Goal: Transaction & Acquisition: Purchase product/service

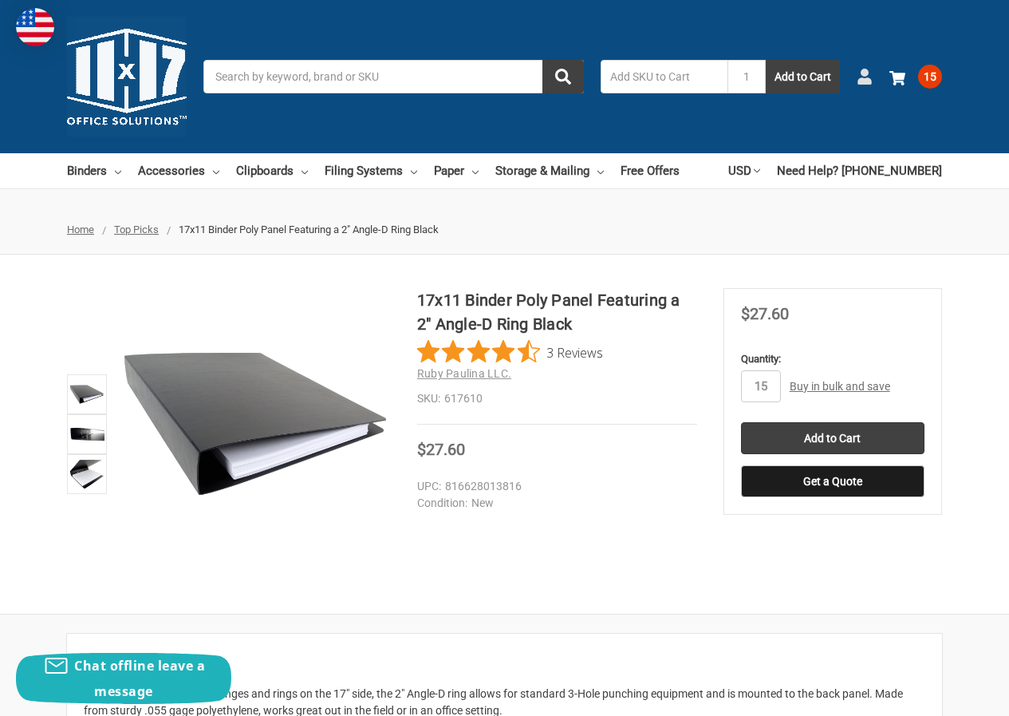
click at [867, 83] on use at bounding box center [865, 77] width 14 height 16
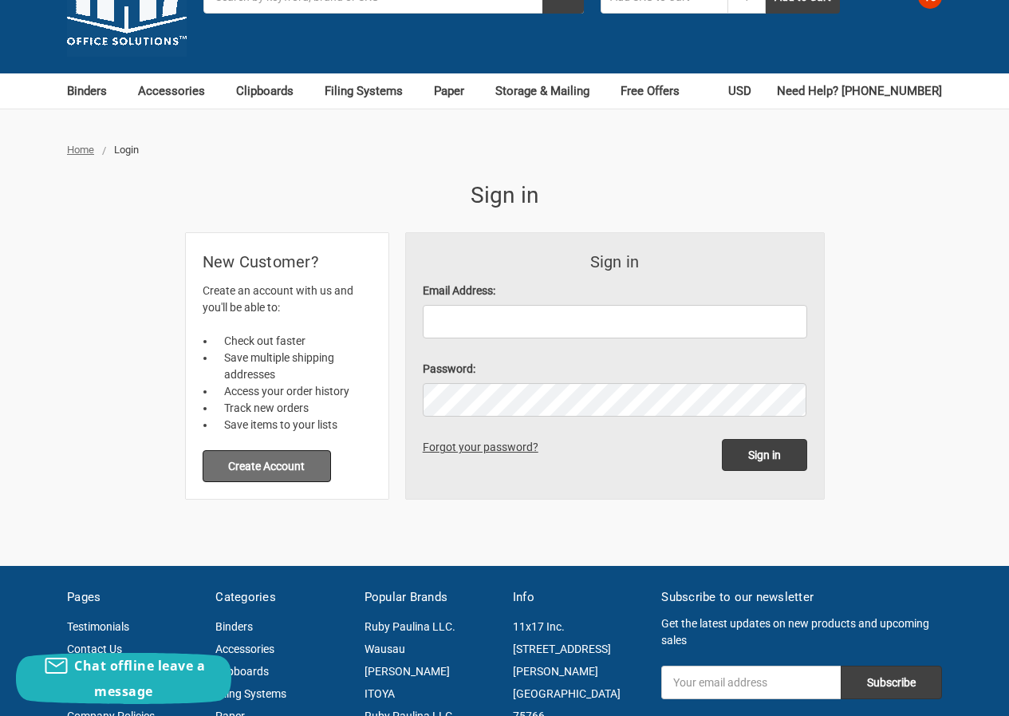
click at [267, 463] on button "Create Account" at bounding box center [267, 466] width 129 height 32
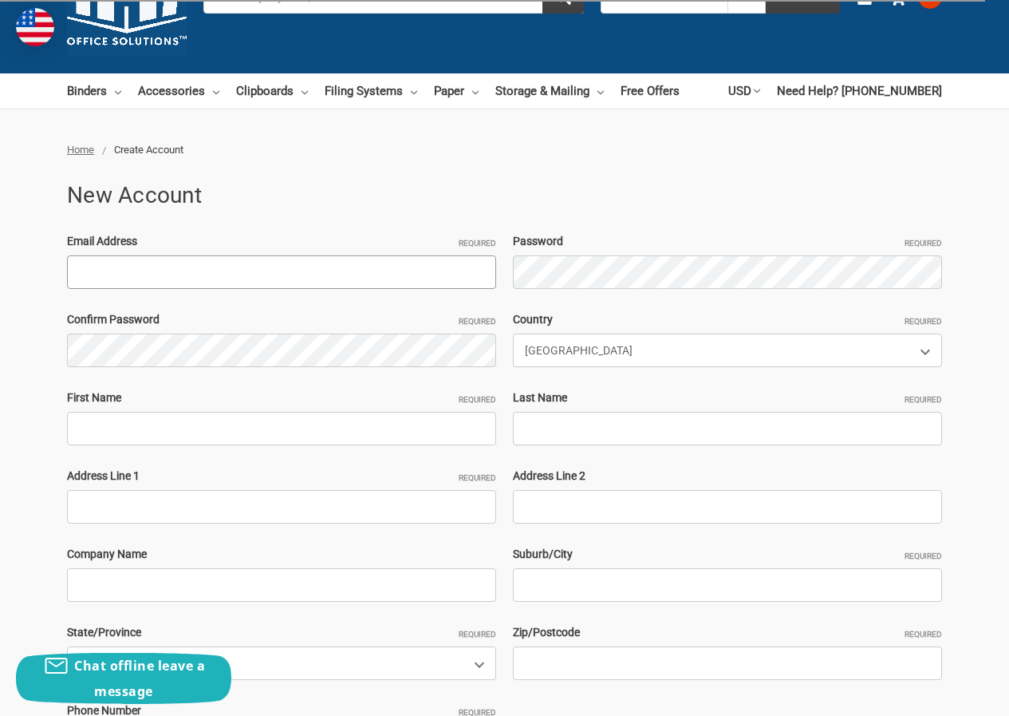
paste input "GlennCalitri394@hotmail.com"
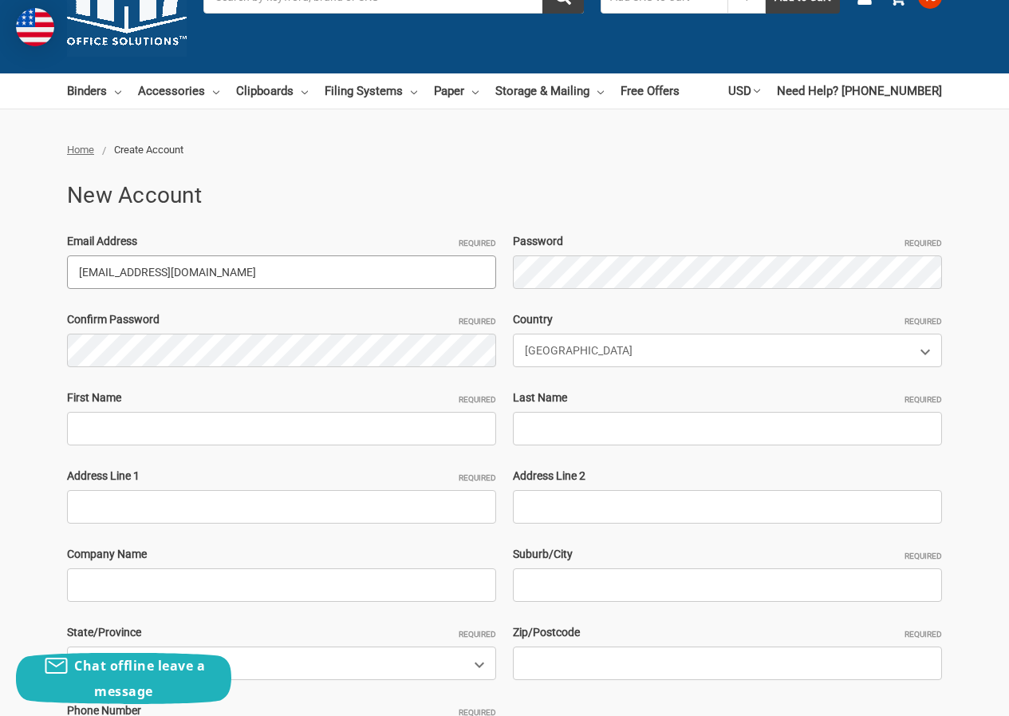
type input "GlennCalitri394@hotmail.com"
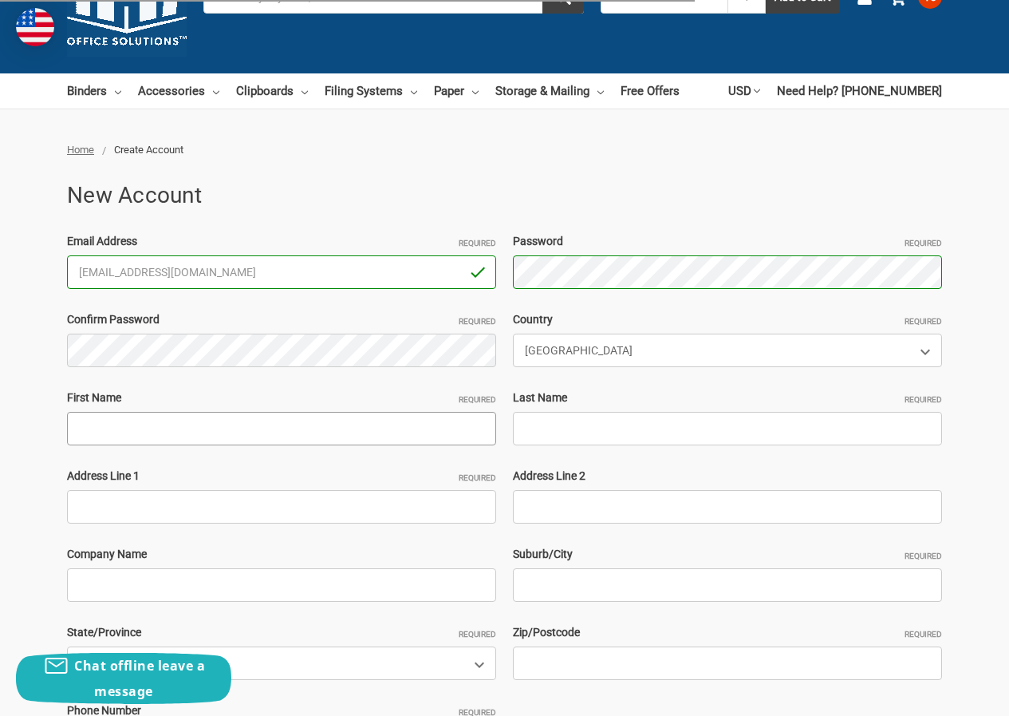
click at [197, 432] on input "First Name Required" at bounding box center [281, 429] width 429 height 34
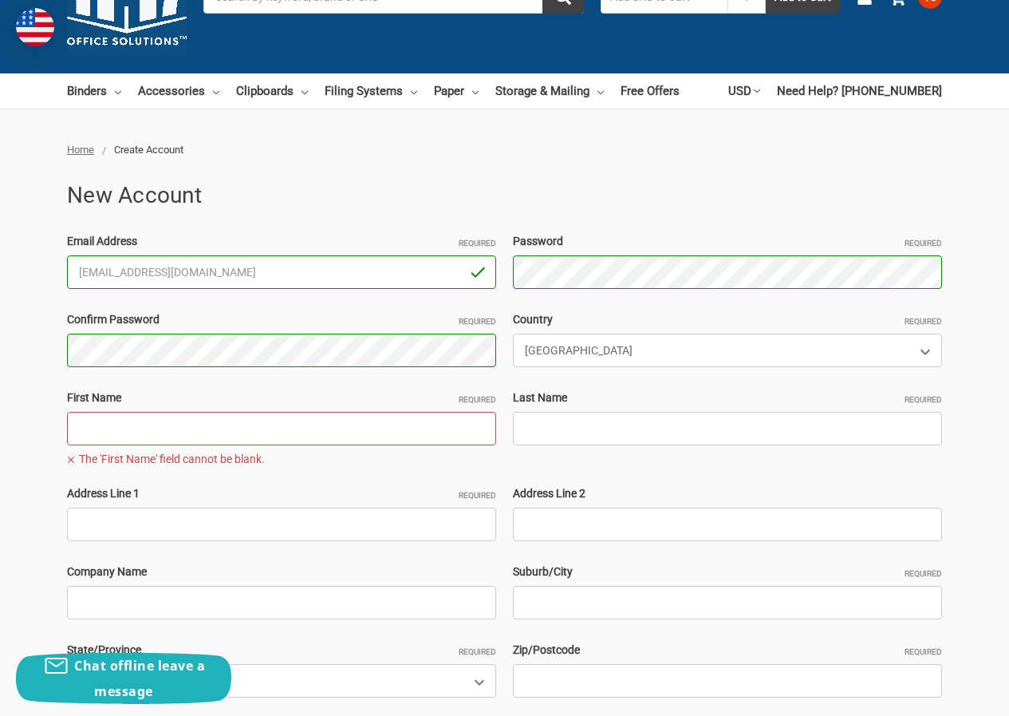
paste input "GlennCalitriRyan Geo"
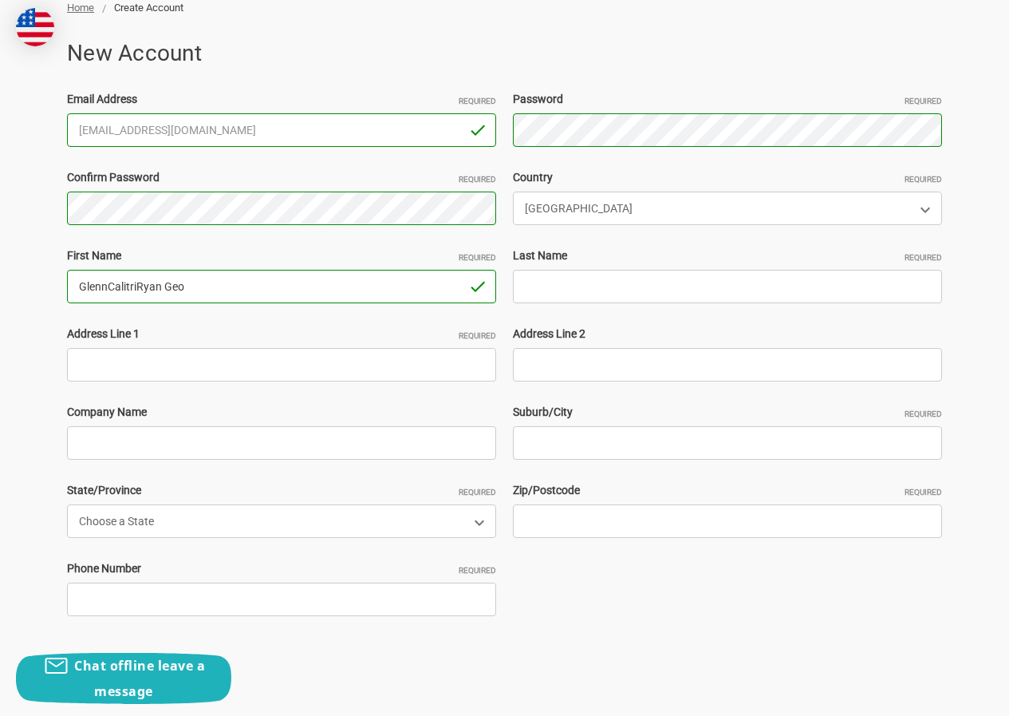
scroll to position [239, 0]
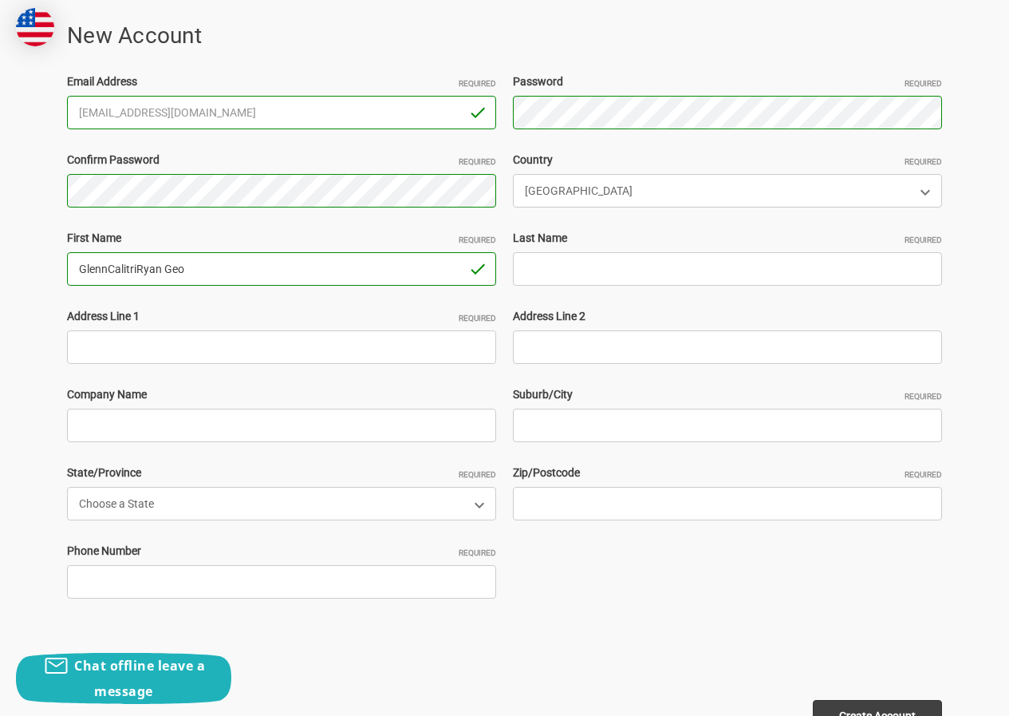
drag, startPoint x: 136, startPoint y: 261, endPoint x: 301, endPoint y: 268, distance: 164.5
click at [301, 268] on input "GlennCalitriRyan Geo" at bounding box center [281, 269] width 429 height 34
type input "GlennCalitri"
click at [548, 265] on input "Last Name Required" at bounding box center [727, 269] width 429 height 34
paste input "[PERSON_NAME]"
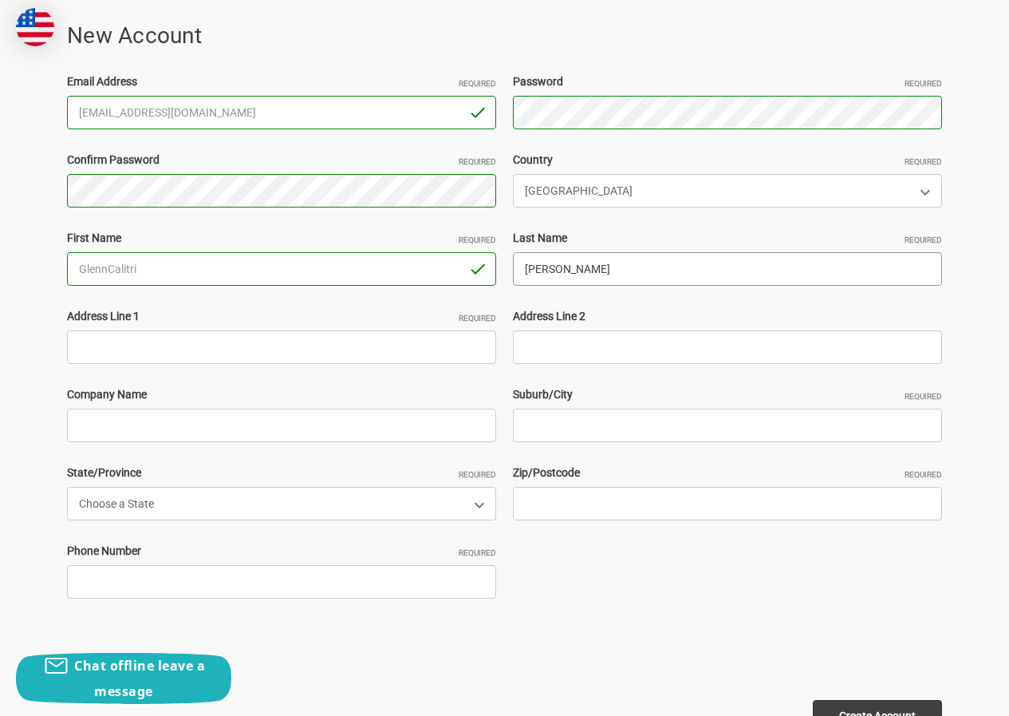
type input "[PERSON_NAME]"
click at [307, 367] on div "Email Address Required GlennCalitri394@hotmail.com Password Required Passwords …" at bounding box center [505, 346] width 892 height 547
click at [232, 338] on input "Address Line 1 Required" at bounding box center [281, 347] width 429 height 34
paste input "18035 Billabong Crescent Ct Cypress, TX 77429"
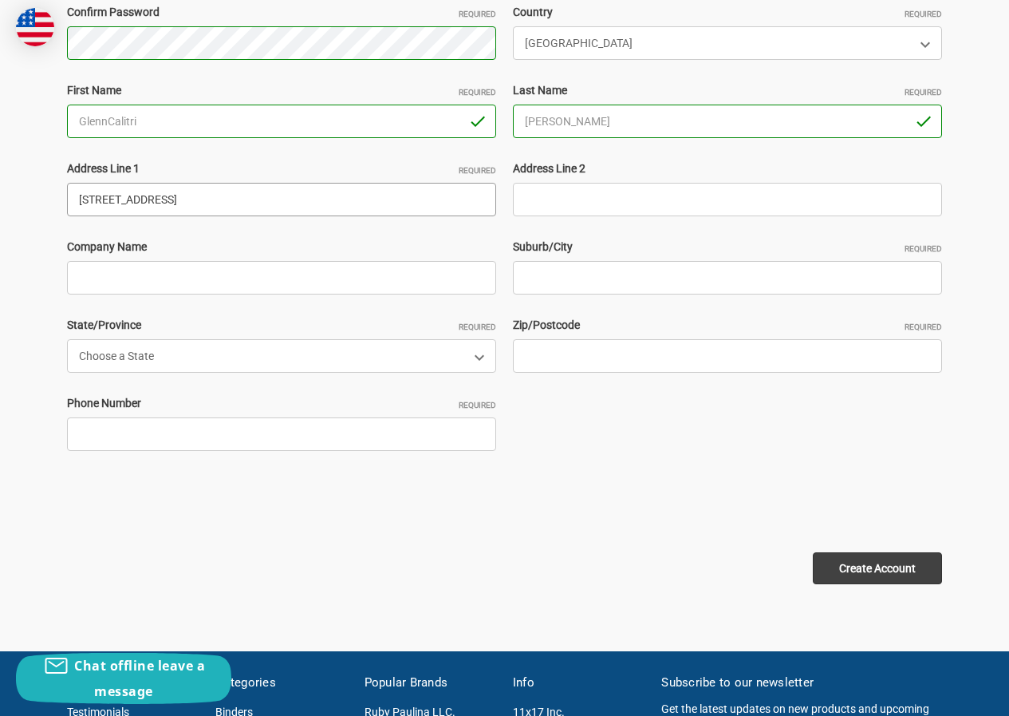
scroll to position [399, 0]
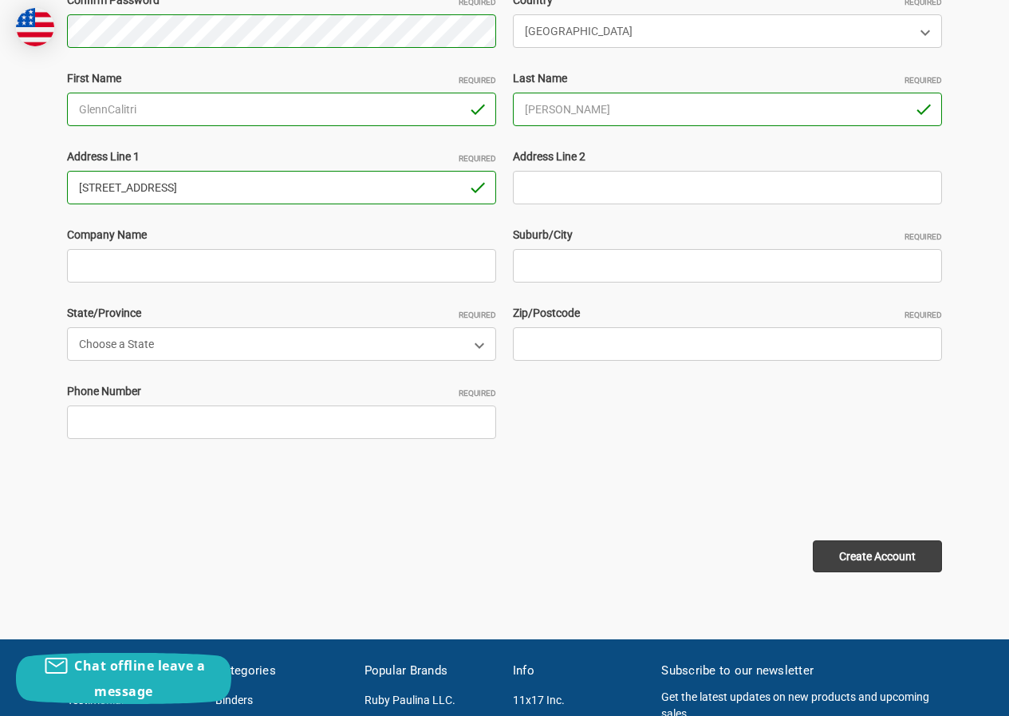
click at [294, 189] on input "18035 Billabong Crescent Ct Cypress, TX 77429" at bounding box center [281, 188] width 429 height 34
type input "18035 Billabong Crescent Ct Cypress, TX"
click at [525, 346] on input "Zip/Postcode Required" at bounding box center [727, 344] width 429 height 34
paste input "77429"
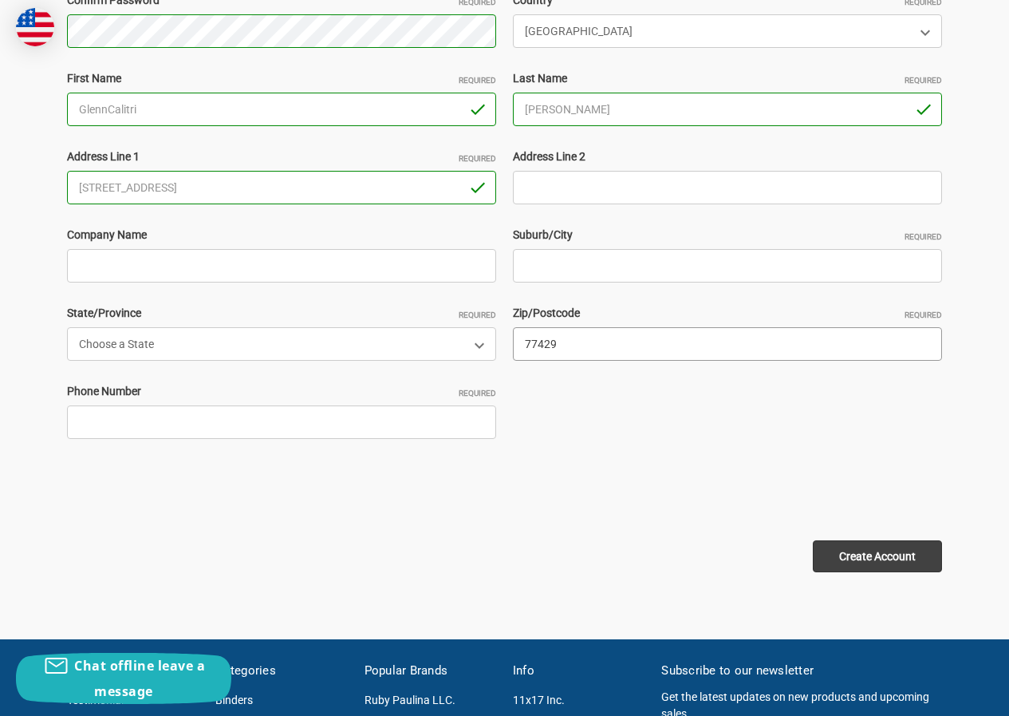
type input "77429"
click at [243, 181] on input "18035 Billabong Crescent Ct Cypress, TX" at bounding box center [281, 188] width 429 height 34
type input "18035 Billabong Crescent Ct , TX"
click at [585, 273] on input "Suburb/City Required" at bounding box center [727, 266] width 429 height 34
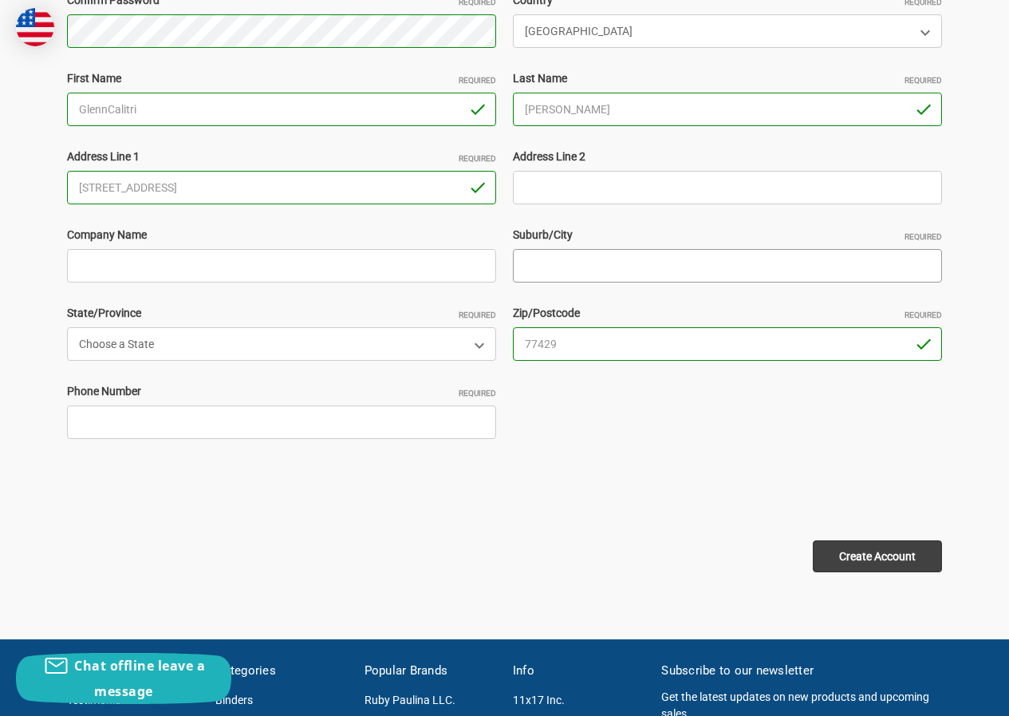
paste input "Cypress"
type input "Cypress"
drag, startPoint x: 223, startPoint y: 189, endPoint x: 370, endPoint y: 188, distance: 146.8
click at [370, 188] on input "18035 Billabong Crescent Ct , TX" at bounding box center [281, 188] width 429 height 34
type input "[STREET_ADDRESS]"
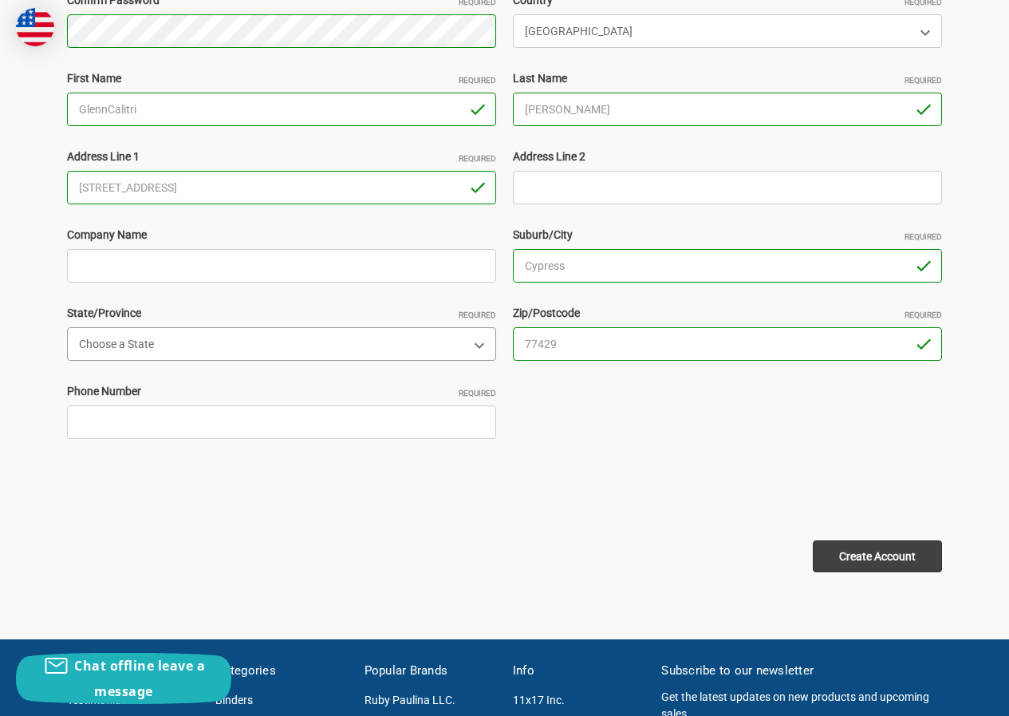
click at [189, 344] on select "Choose a State Alabama Alaska American Samoa Arizona Arkansas Armed Forces Afri…" at bounding box center [281, 344] width 429 height 34
select select "[US_STATE]"
click at [67, 327] on select "Choose a State Alabama Alaska American Samoa Arizona Arkansas Armed Forces Afri…" at bounding box center [281, 344] width 429 height 34
click at [198, 272] on input "Company Name" at bounding box center [281, 266] width 429 height 34
click at [209, 424] on input "Phone Number Required" at bounding box center [281, 422] width 429 height 34
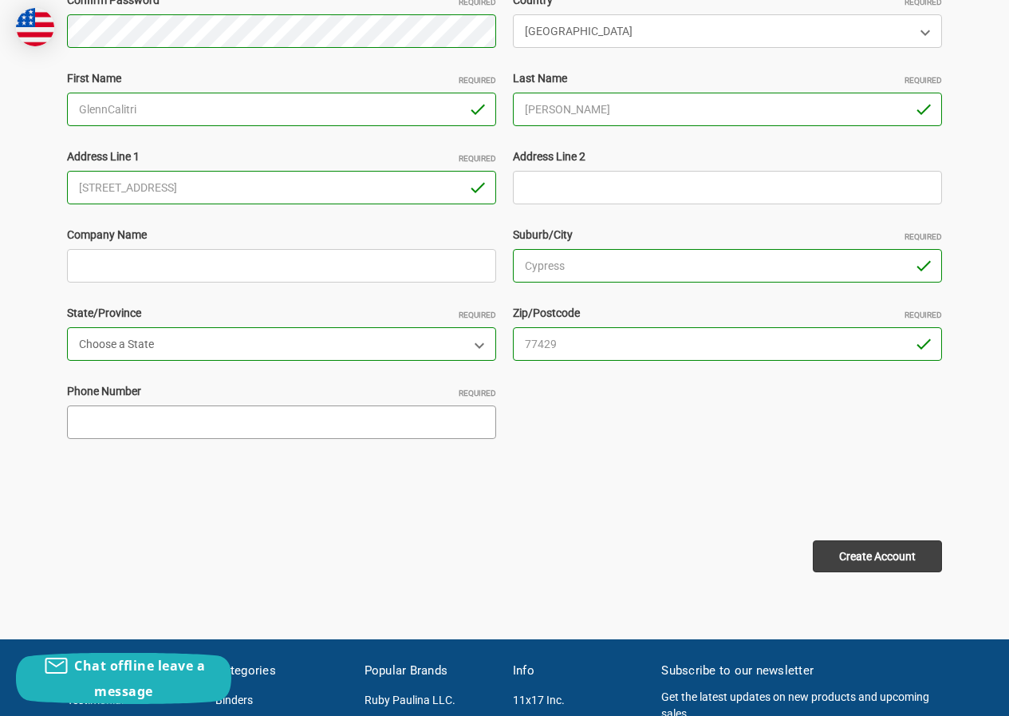
type input "23063252114"
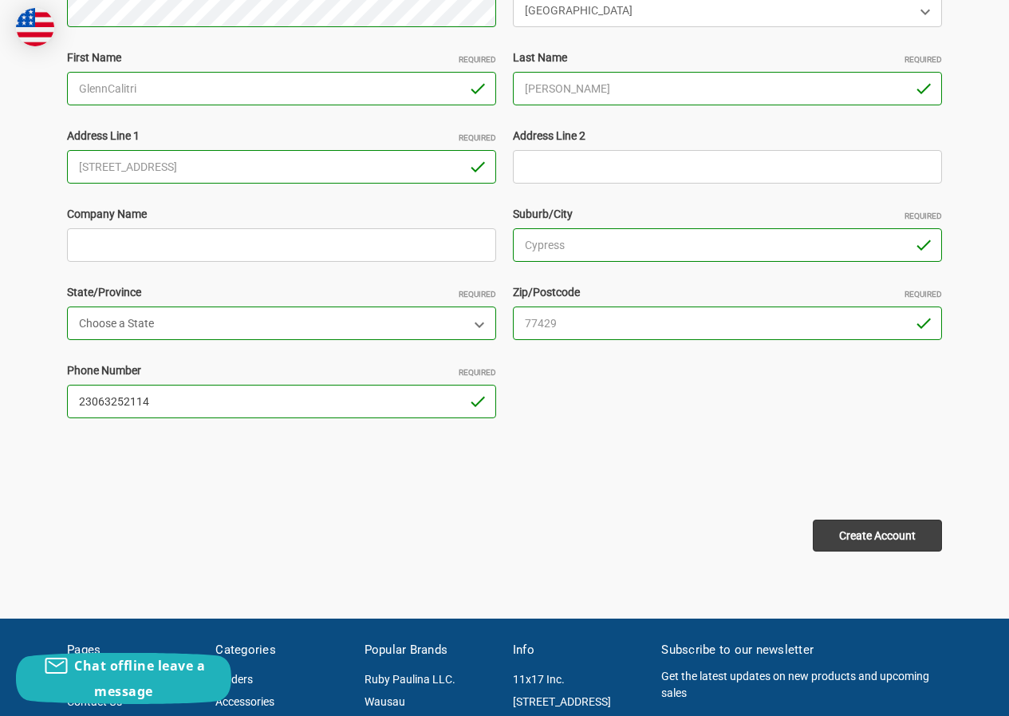
scroll to position [479, 0]
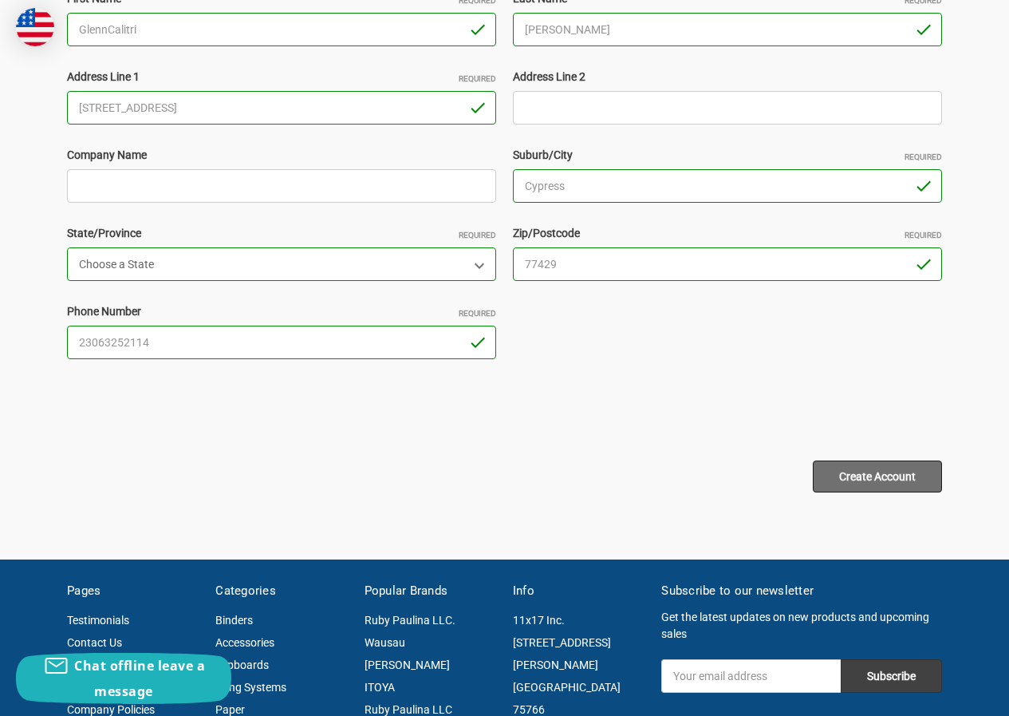
click at [851, 478] on input "Create Account" at bounding box center [877, 476] width 129 height 32
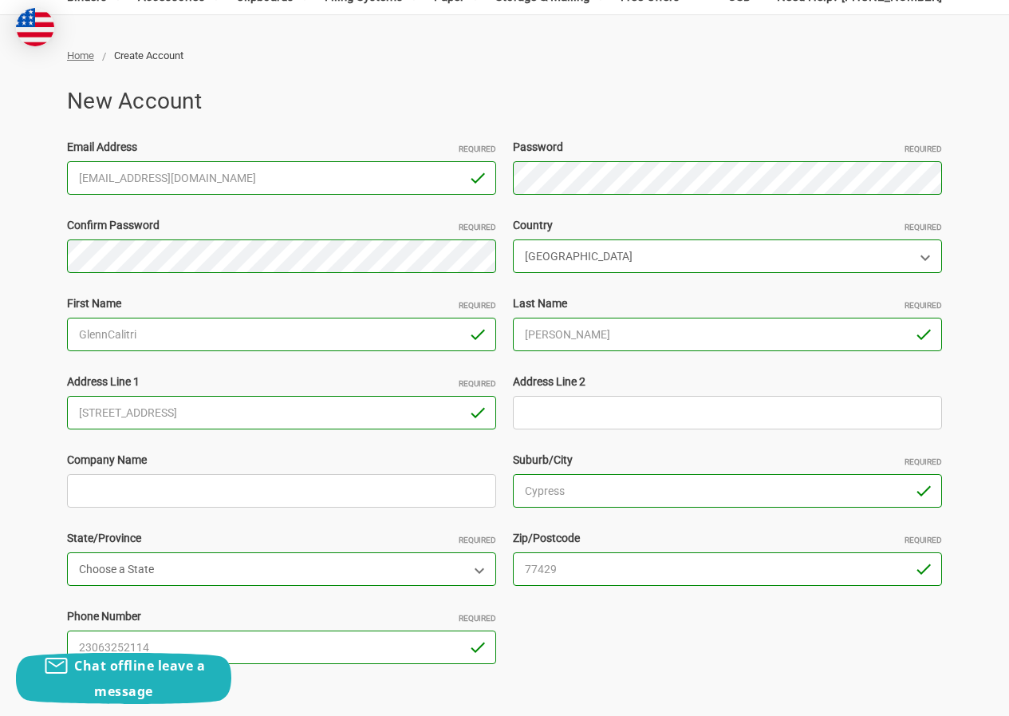
scroll to position [0, 0]
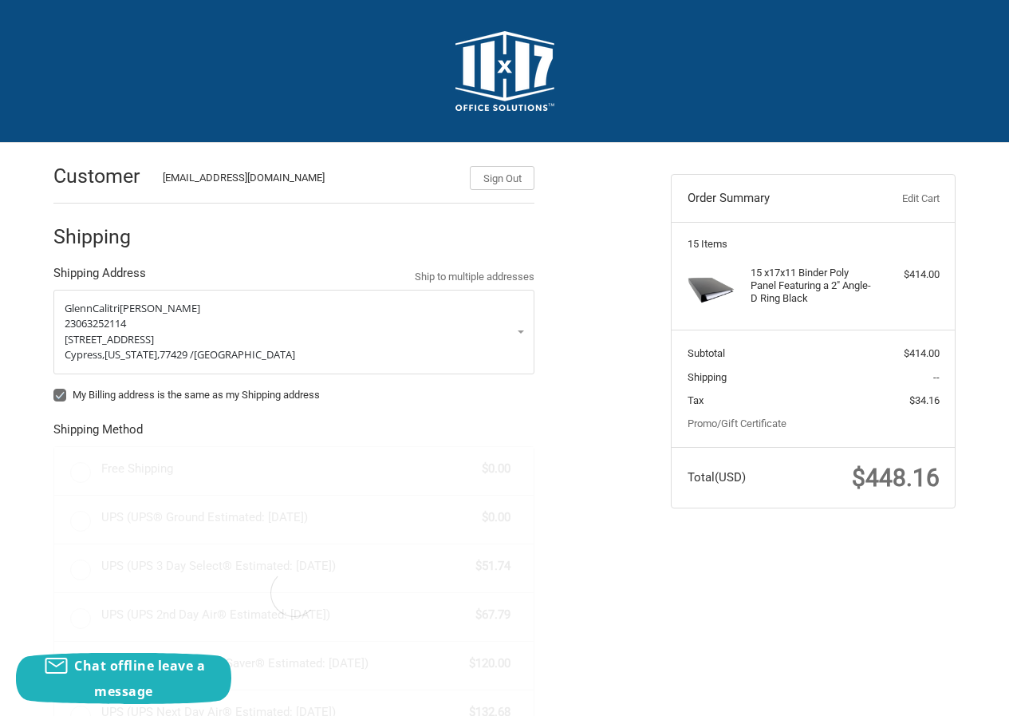
click at [73, 389] on label "My Billing address is the same as my Shipping address" at bounding box center [293, 395] width 481 height 13
click at [54, 388] on input "My Billing address is the same as my Shipping address" at bounding box center [53, 387] width 1 height 1
checkbox input "false"
radio input "true"
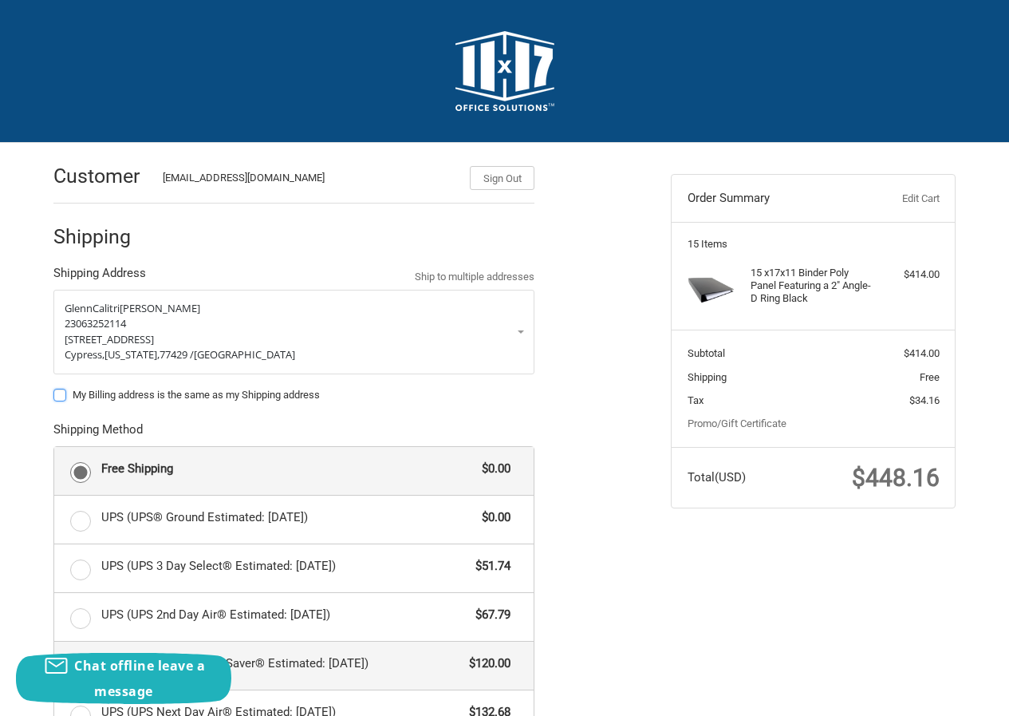
scroll to position [310, 0]
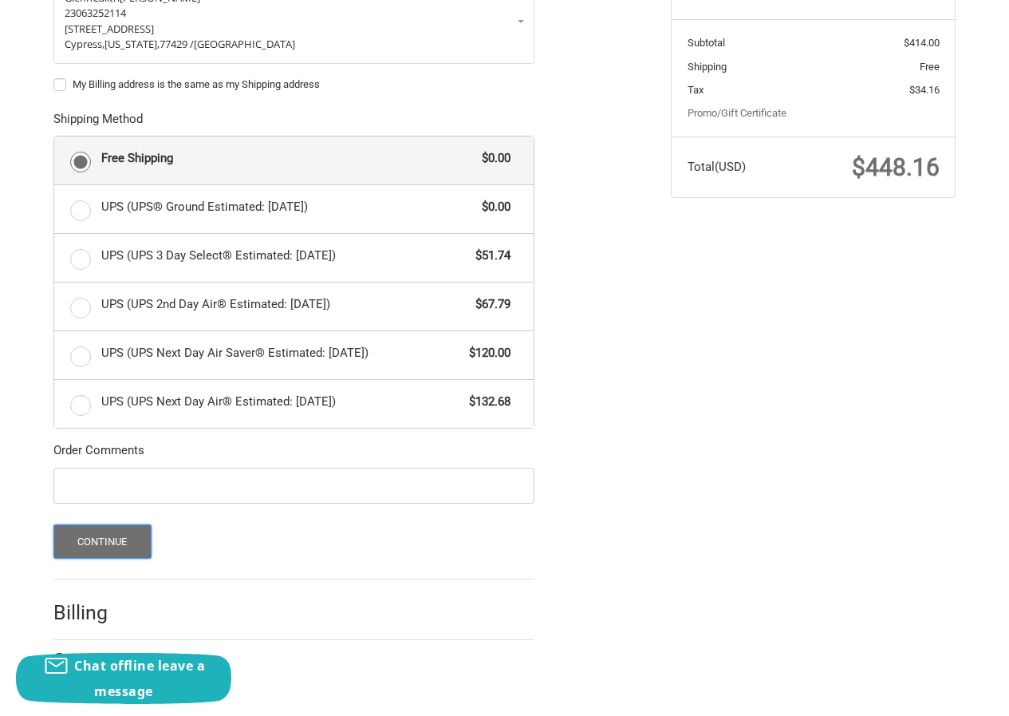
click at [95, 543] on button "Continue" at bounding box center [102, 541] width 98 height 34
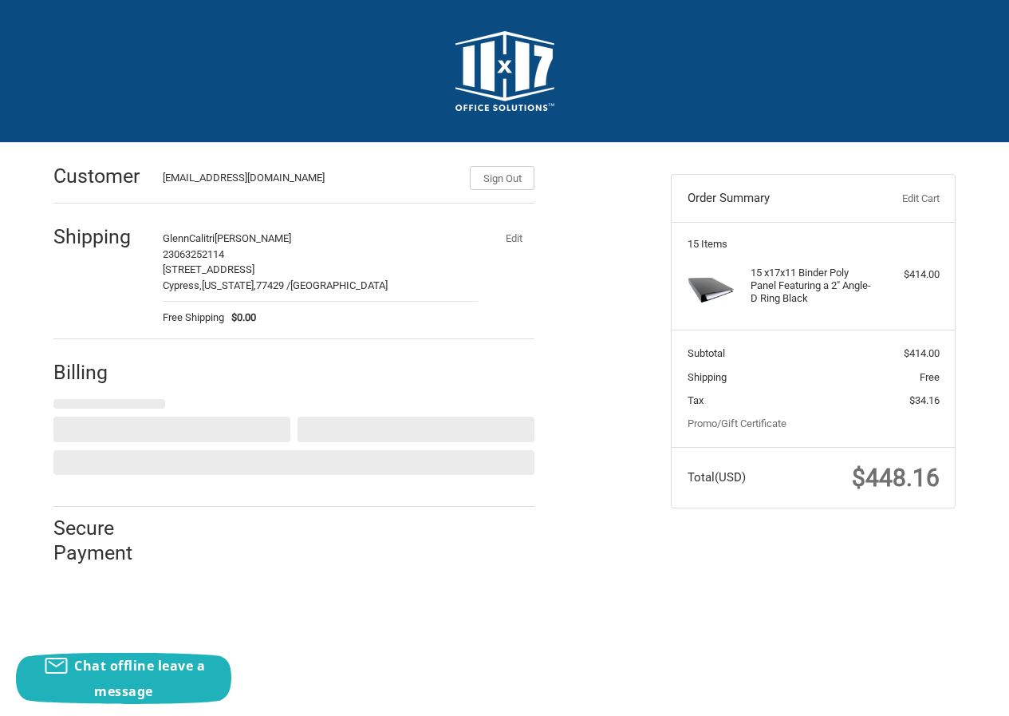
scroll to position [0, 0]
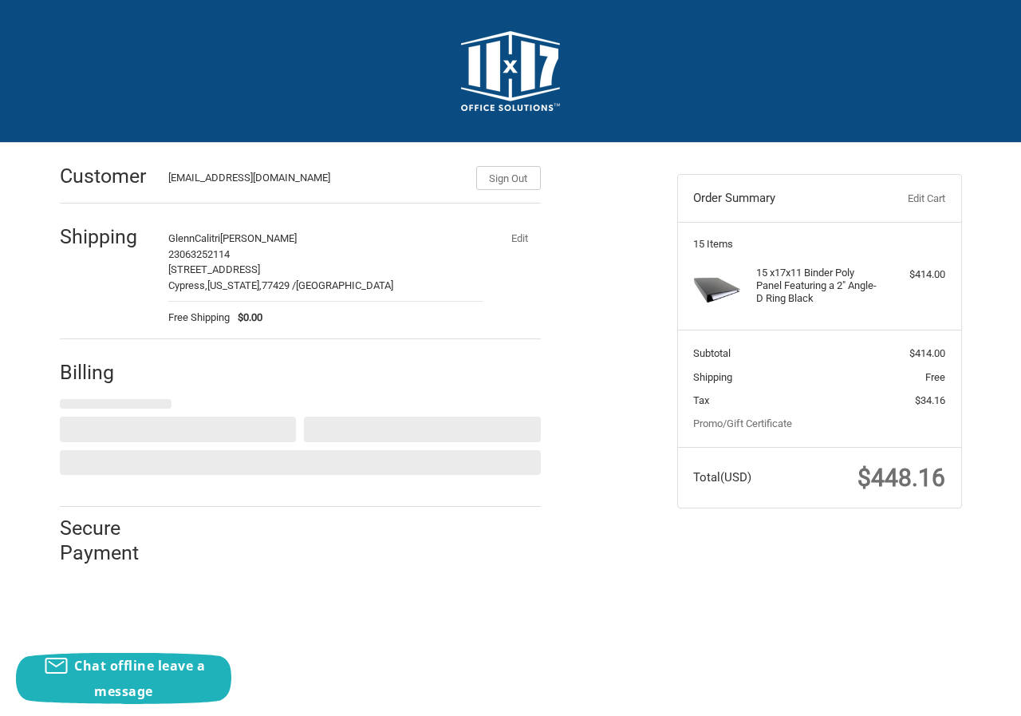
select select "US"
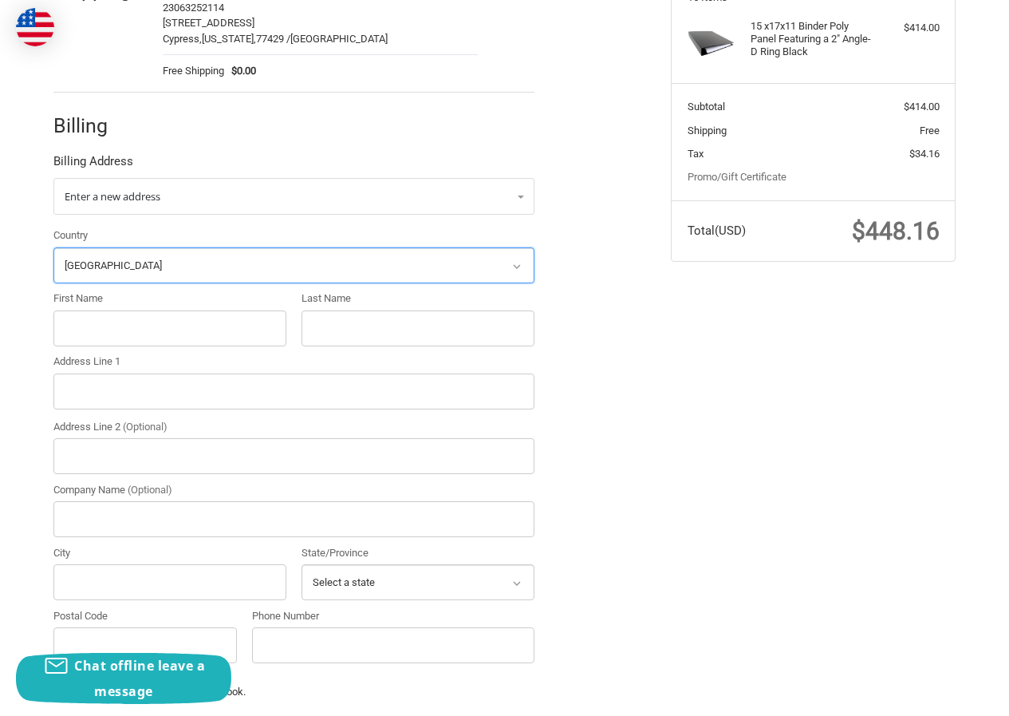
scroll to position [275, 0]
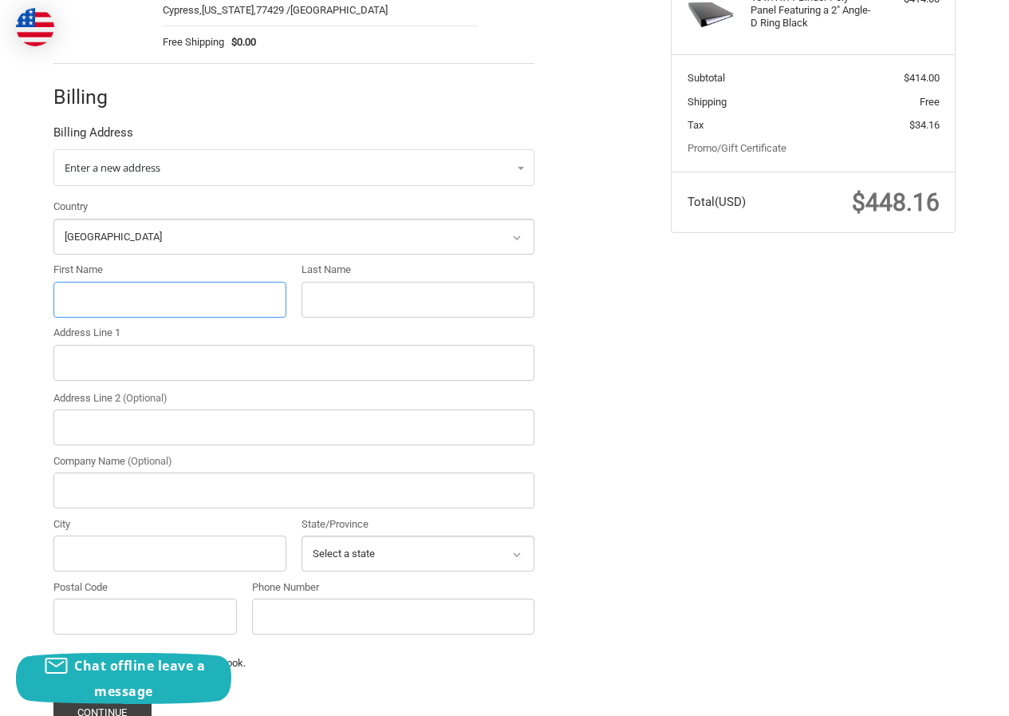
click at [116, 297] on input "First Name" at bounding box center [169, 300] width 233 height 36
paste input ""[PERSON_NAME] ""
click at [257, 294] on input ""[PERSON_NAME] "" at bounding box center [169, 300] width 233 height 36
type input ""[PERSON_NAME]"
paste input "[PERSON_NAME] ""
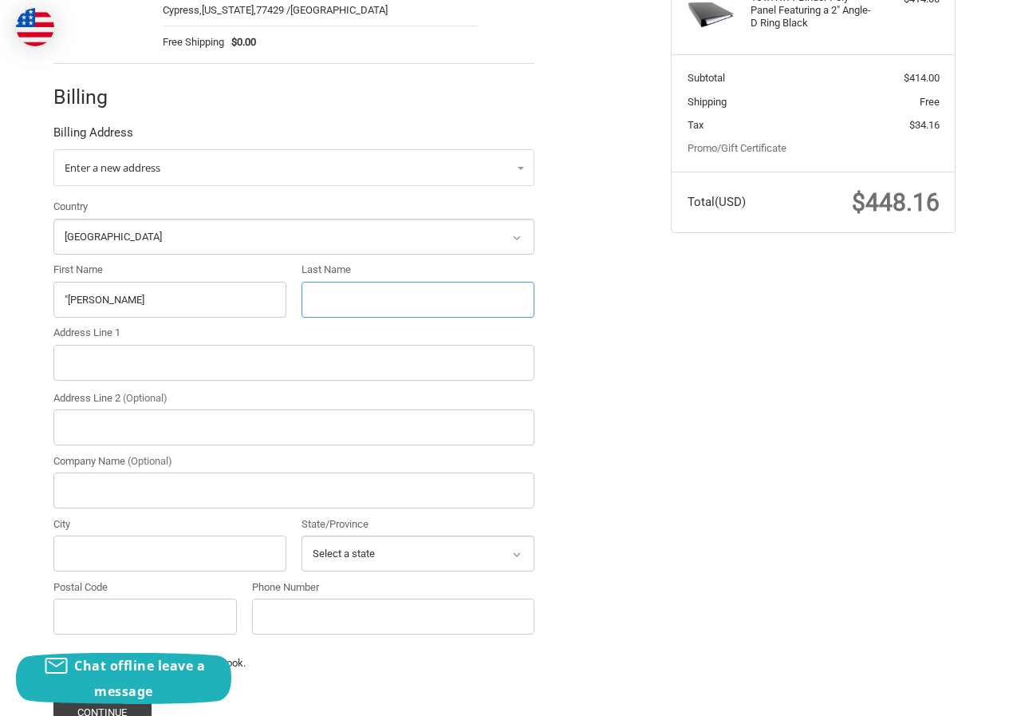
click at [392, 293] on input "Last Name" at bounding box center [418, 300] width 233 height 36
drag, startPoint x: 350, startPoint y: 295, endPoint x: 490, endPoint y: 295, distance: 139.6
click at [490, 295] on input "[PERSON_NAME]" at bounding box center [418, 300] width 233 height 36
type input "[PERSON_NAME]"
click at [68, 298] on input ""[PERSON_NAME]" at bounding box center [169, 300] width 233 height 36
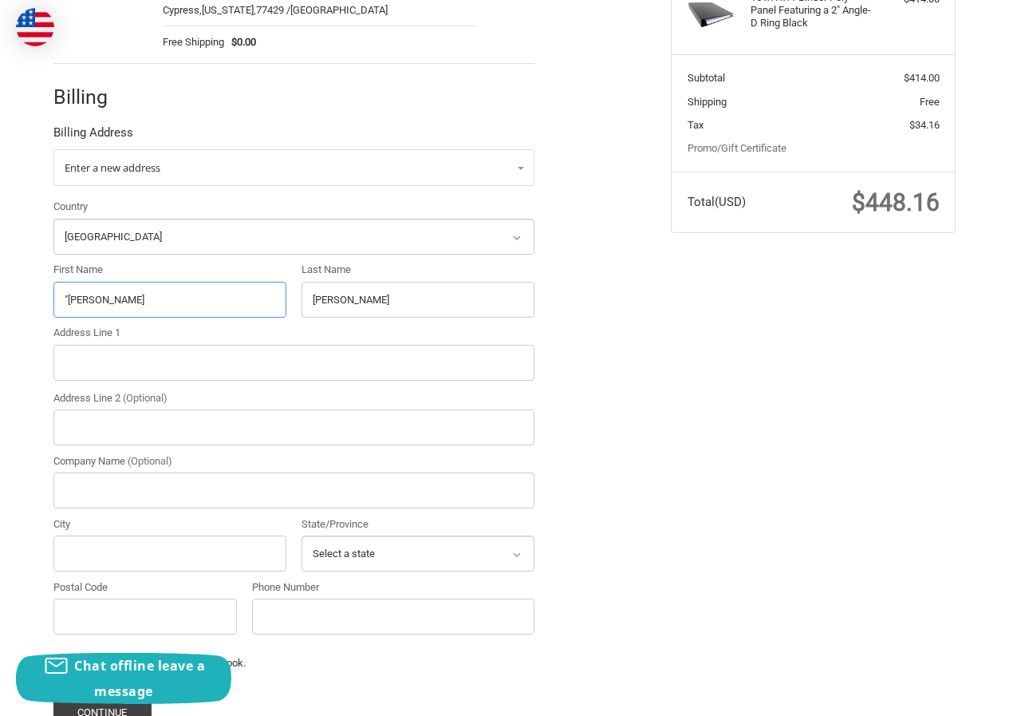
click at [53, 306] on input ""[PERSON_NAME]" at bounding box center [169, 300] width 233 height 36
drag, startPoint x: 67, startPoint y: 298, endPoint x: 22, endPoint y: 307, distance: 46.3
click at [22, 307] on div "Customer [EMAIL_ADDRESS][DOMAIN_NAME] Sign Out Shipping GlennCalitri [PERSON_NA…" at bounding box center [504, 347] width 1009 height 958
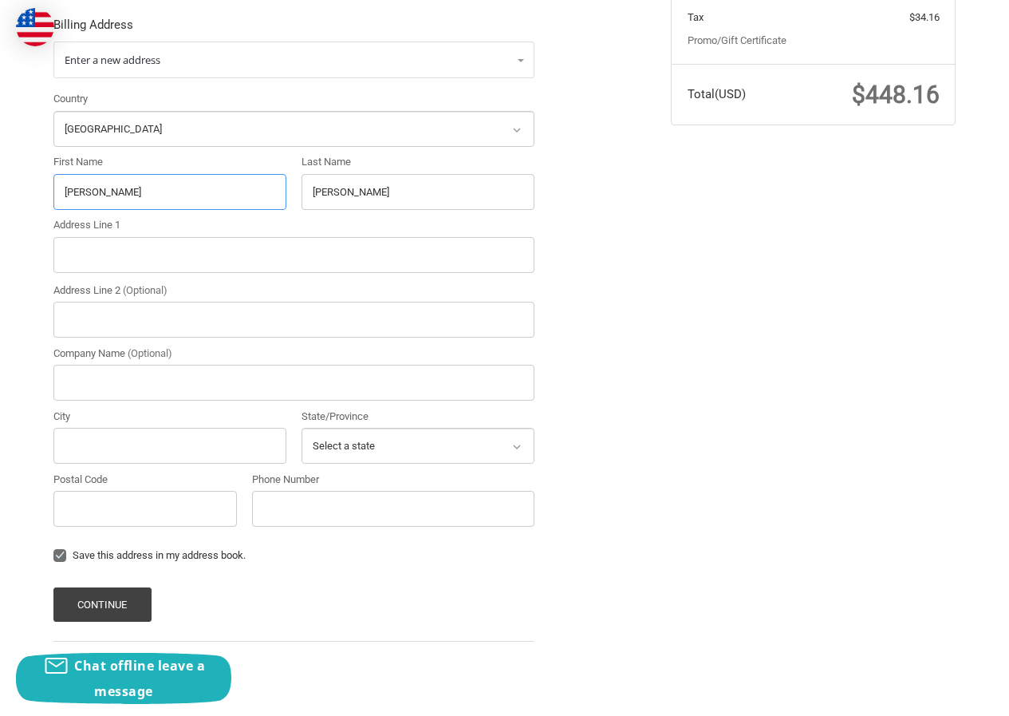
scroll to position [400, 0]
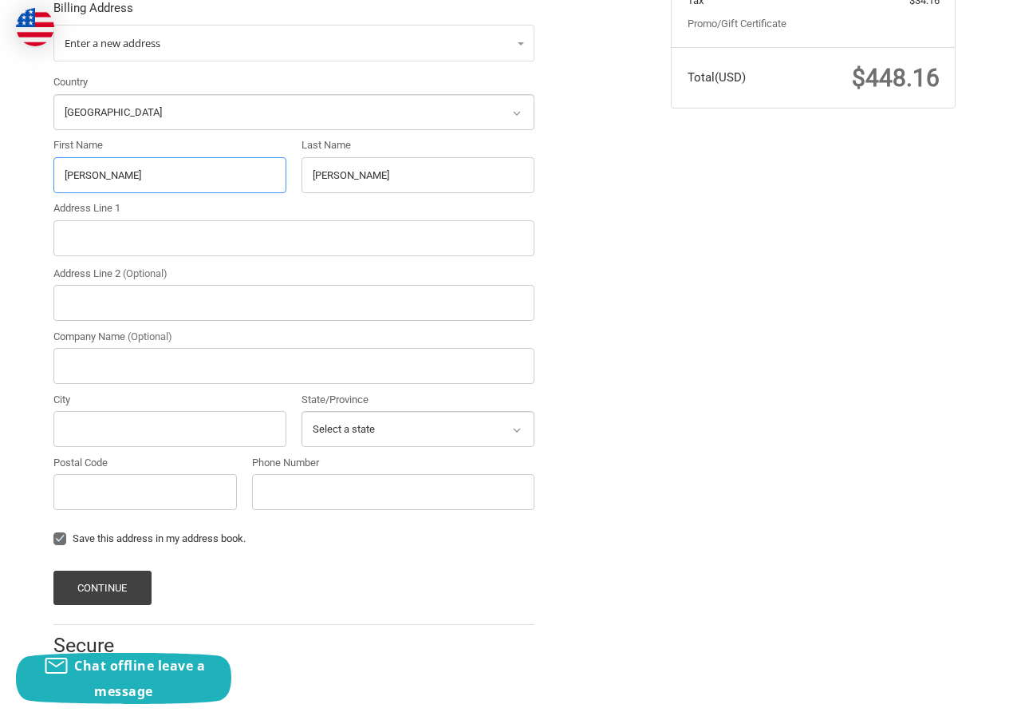
type input "[PERSON_NAME]"
click at [128, 229] on input "Address Line 1" at bounding box center [293, 238] width 481 height 36
paste input "[STREET_ADDRESS][PERSON_NAME]"
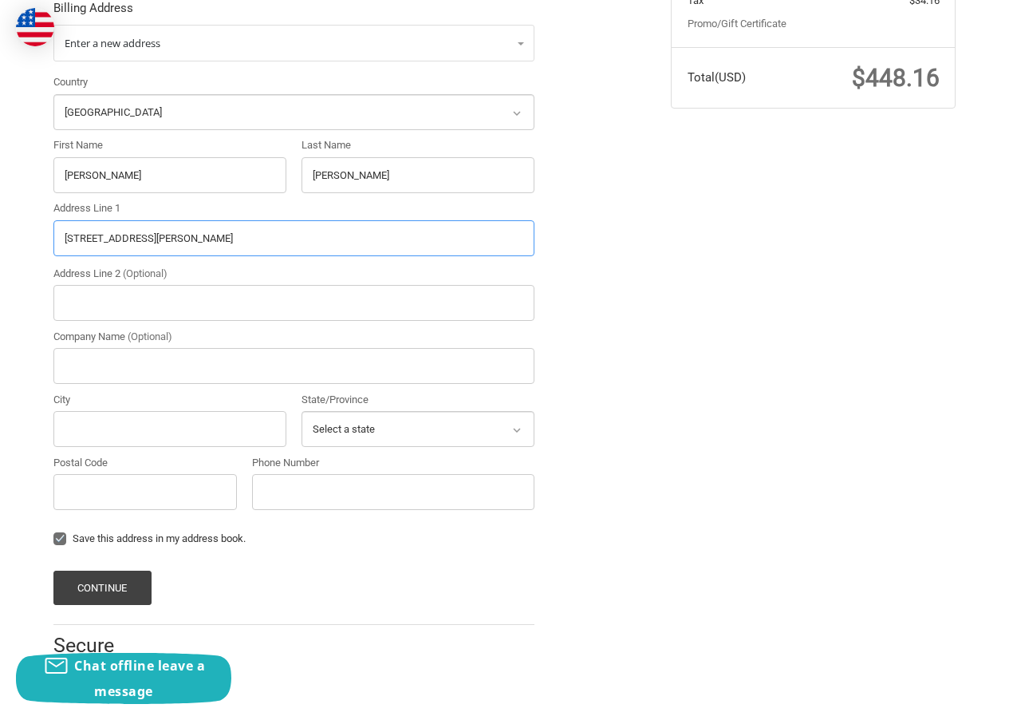
click at [218, 247] on input "[STREET_ADDRESS][PERSON_NAME]" at bounding box center [293, 238] width 481 height 36
type input "[STREET_ADDRESS][PERSON_NAME]"
click at [113, 490] on input "Postal Code" at bounding box center [145, 492] width 184 height 36
paste input "52157"
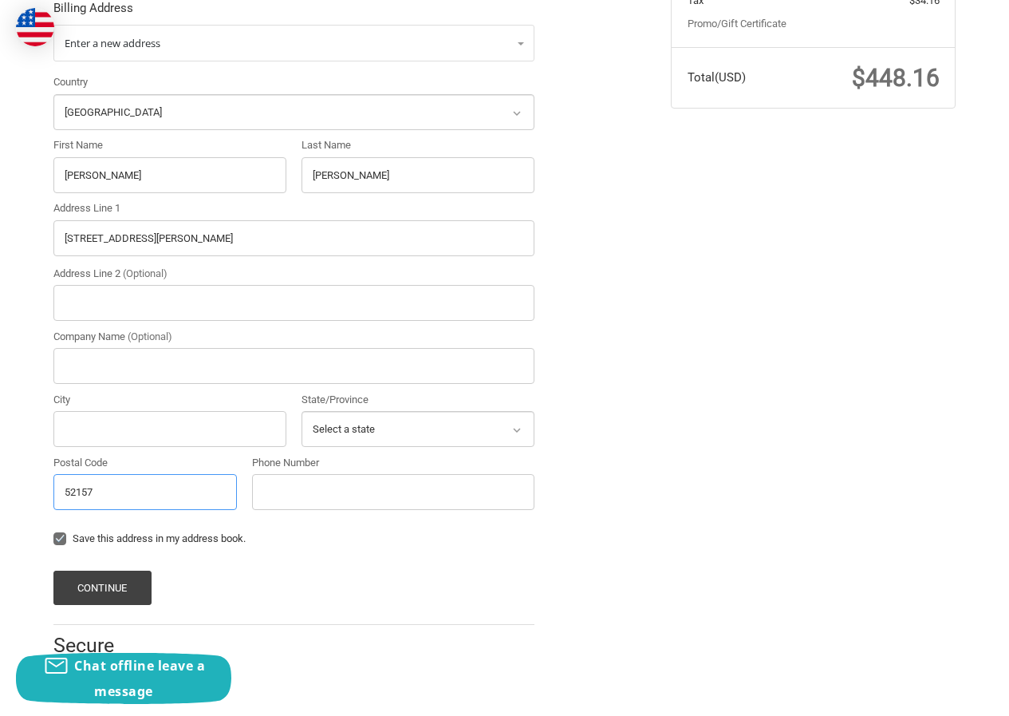
type input "52157"
click at [169, 240] on input "[STREET_ADDRESS][PERSON_NAME]" at bounding box center [293, 238] width 481 height 36
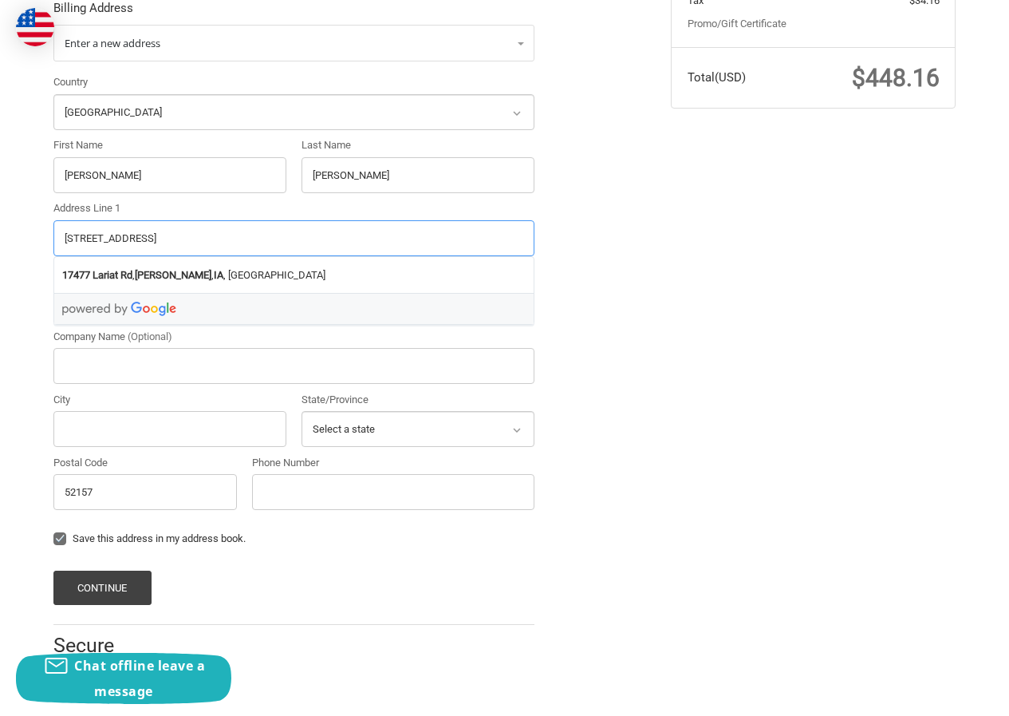
type input "[STREET_ADDRESS]"
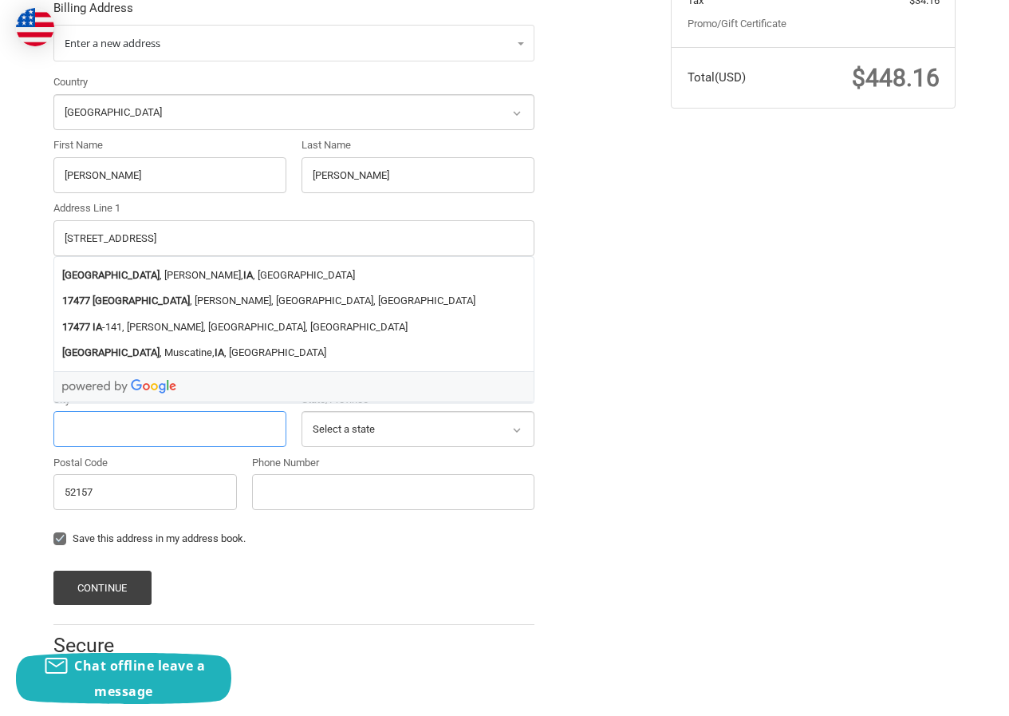
click at [107, 428] on input "City" at bounding box center [169, 429] width 233 height 36
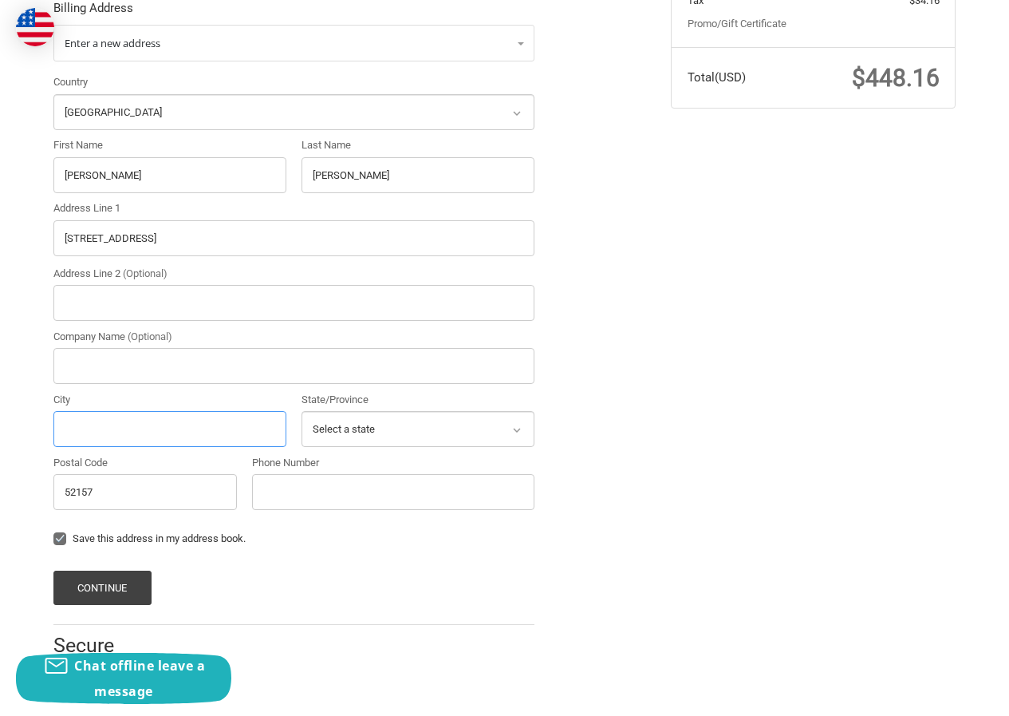
paste input "[PERSON_NAME]"
type input "[PERSON_NAME]"
drag, startPoint x: 154, startPoint y: 231, endPoint x: 240, endPoint y: 228, distance: 86.2
click at [240, 228] on input "[STREET_ADDRESS]" at bounding box center [293, 238] width 481 height 36
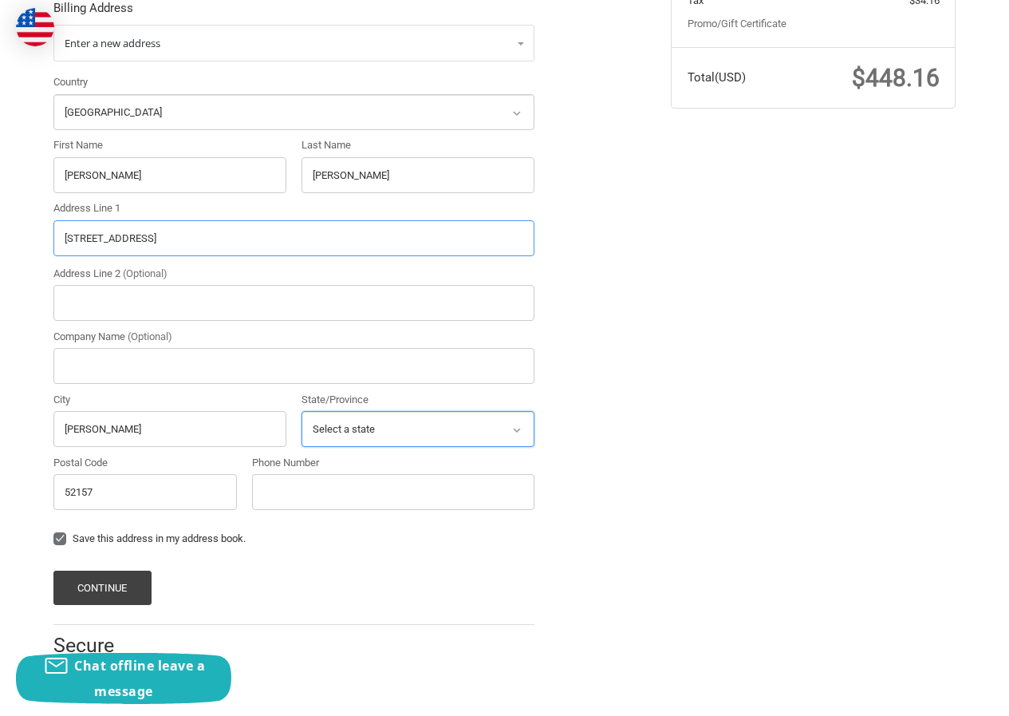
type input "[STREET_ADDRESS]"
click at [335, 441] on select "Select a state [US_STATE] [US_STATE] [US_STATE] [US_STATE] [US_STATE] Armed For…" at bounding box center [418, 429] width 233 height 36
select select "IA"
click at [302, 411] on select "Select a state [US_STATE] [US_STATE] [US_STATE] [US_STATE] [US_STATE] Armed For…" at bounding box center [418, 429] width 233 height 36
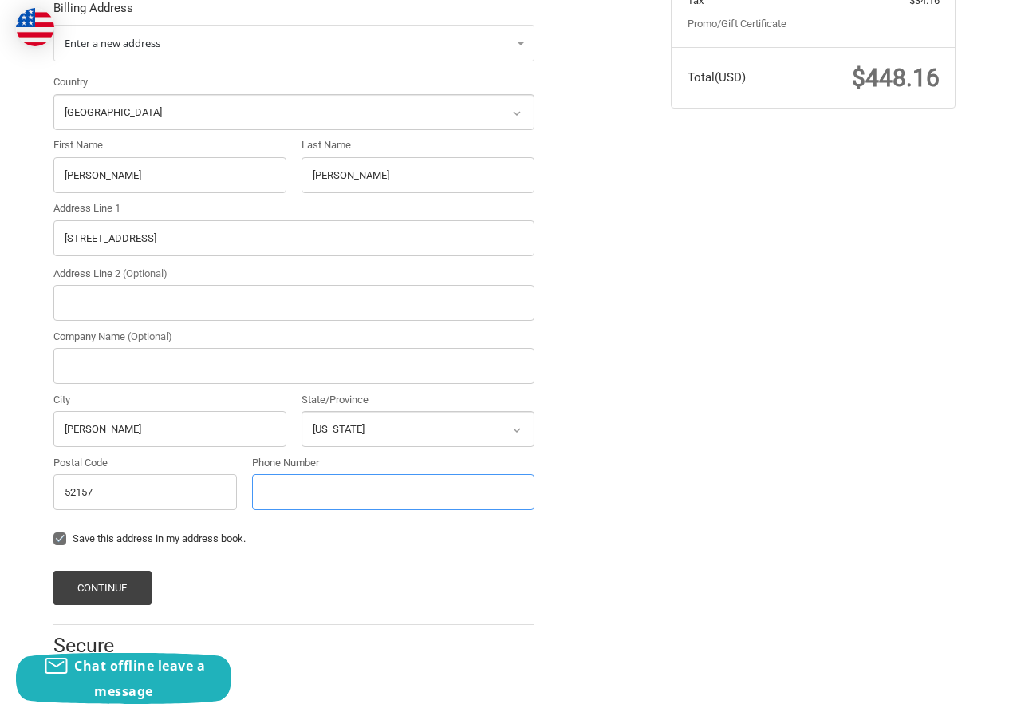
click at [298, 485] on input "Phone Number" at bounding box center [393, 492] width 282 height 36
type input "2306522125"
click at [108, 589] on button "Continue" at bounding box center [102, 588] width 98 height 34
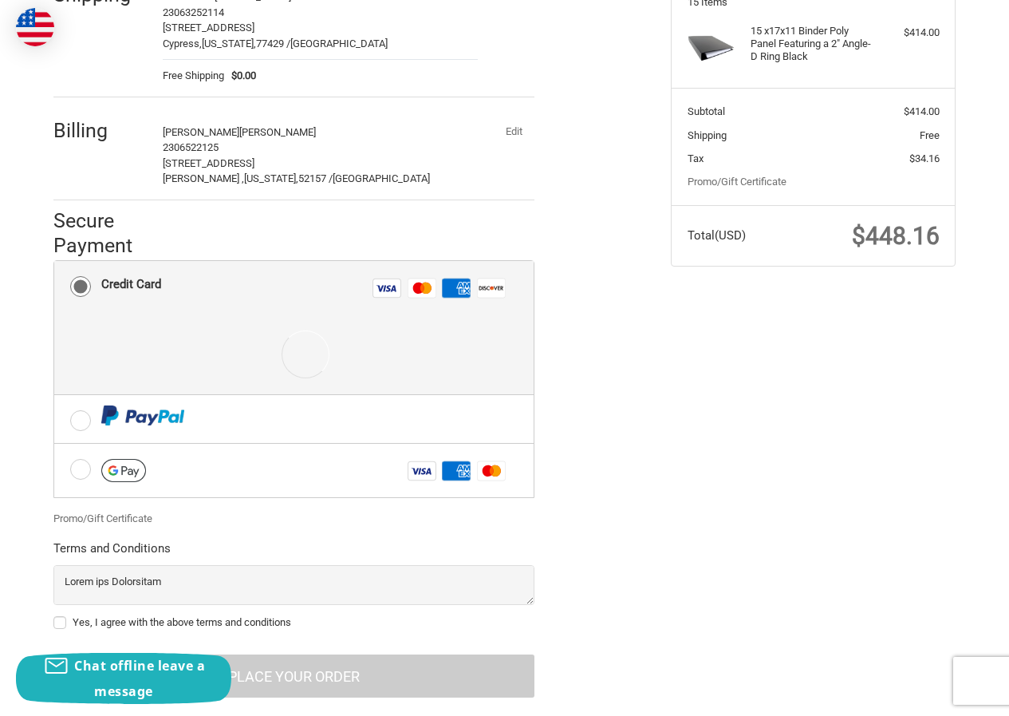
scroll to position [275, 0]
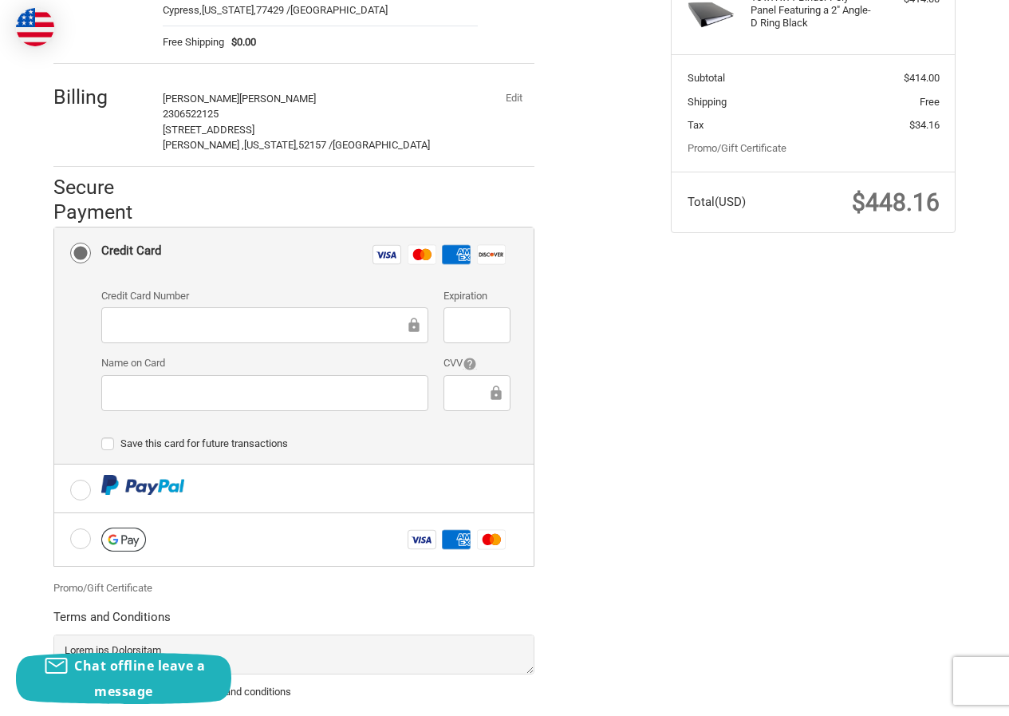
click at [154, 18] on ol "Customer [EMAIL_ADDRESS][DOMAIN_NAME] Sign Out Shipping GlennCalitri [PERSON_NA…" at bounding box center [324, 317] width 543 height 899
click at [450, 324] on div at bounding box center [477, 325] width 66 height 36
click at [452, 323] on div at bounding box center [477, 325] width 66 height 36
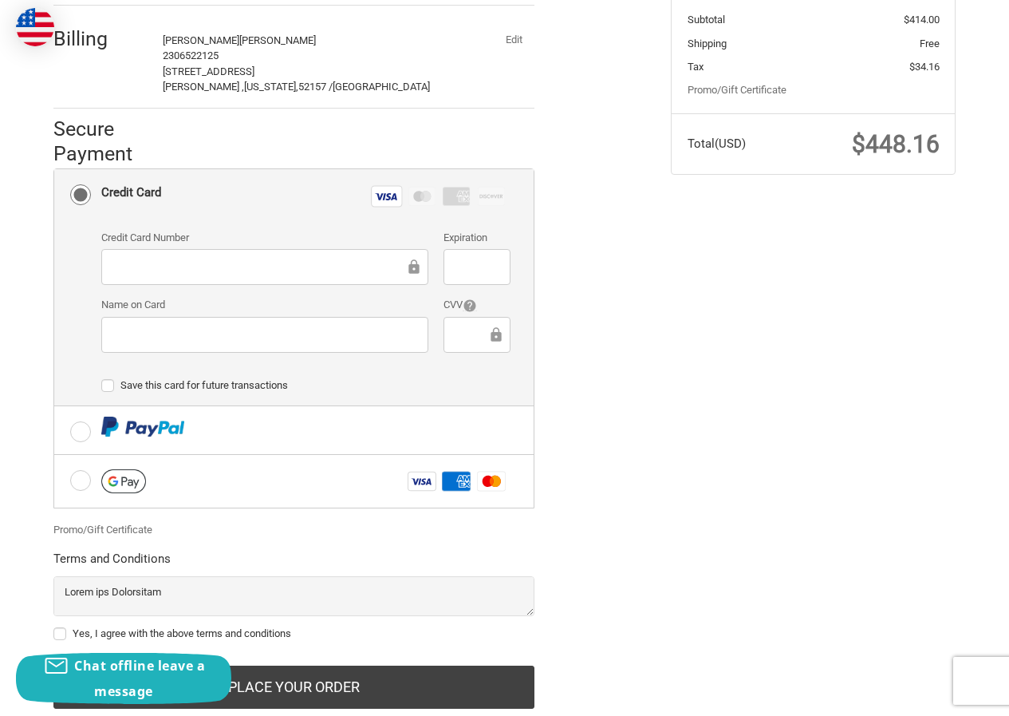
scroll to position [377, 0]
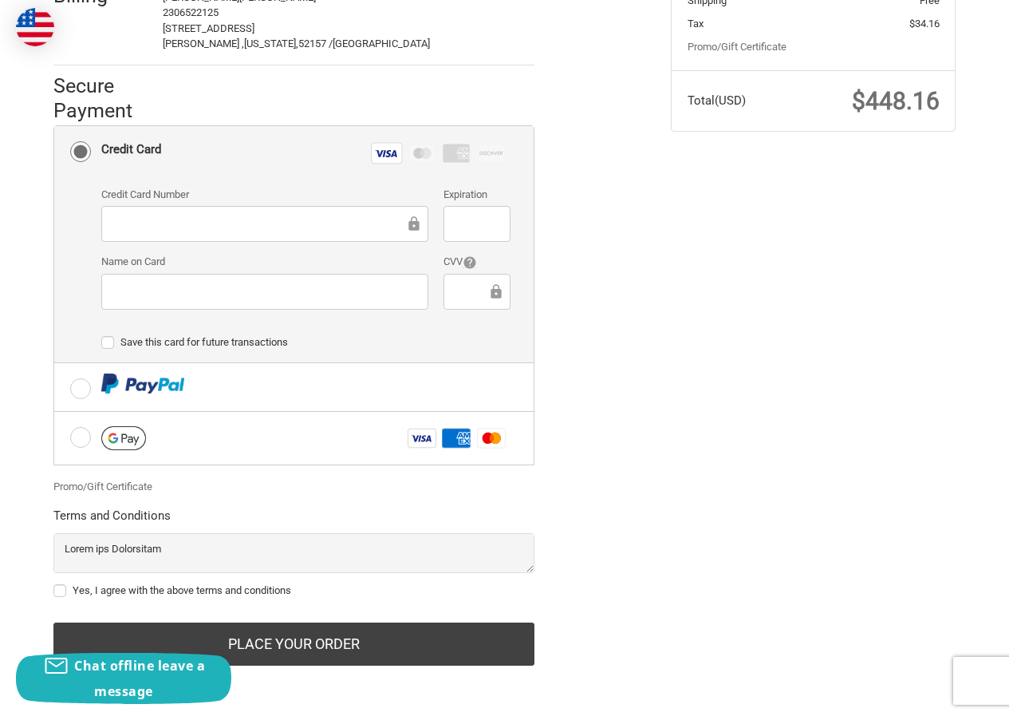
click at [142, 597] on div "Yes, I agree with the above terms and conditions" at bounding box center [293, 592] width 481 height 21
click at [146, 584] on label "Yes, I agree with the above terms and conditions" at bounding box center [293, 590] width 481 height 13
click at [54, 583] on input "Yes, I agree with the above terms and conditions" at bounding box center [53, 582] width 1 height 1
checkbox input "true"
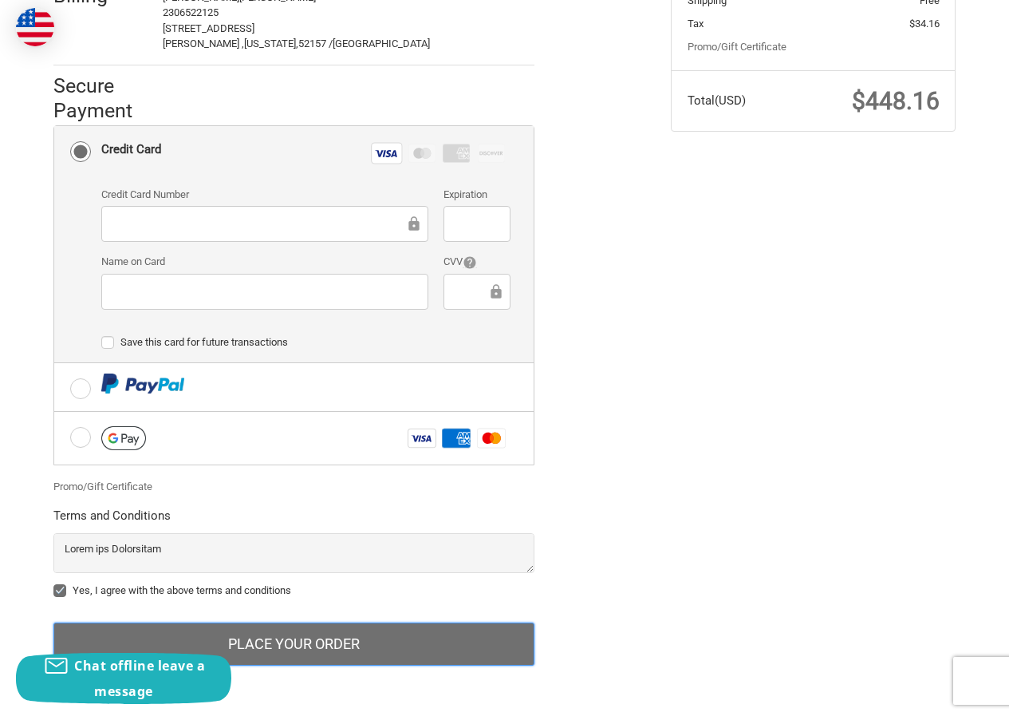
click at [253, 638] on button "Place Your Order" at bounding box center [293, 643] width 481 height 43
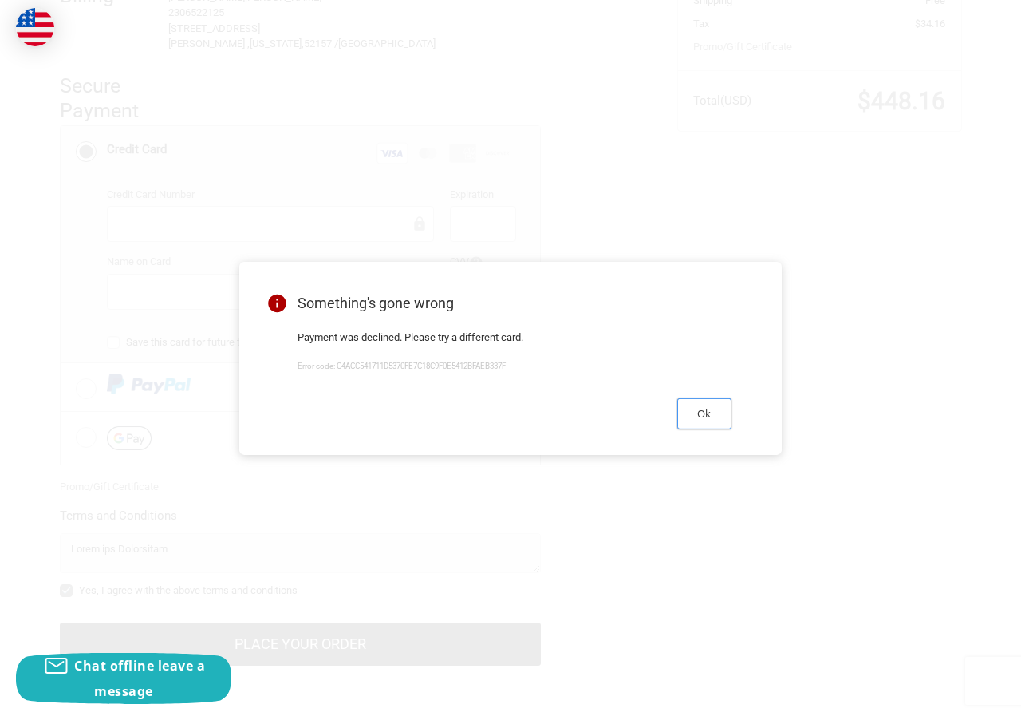
click at [689, 422] on button "Ok" at bounding box center [704, 413] width 54 height 31
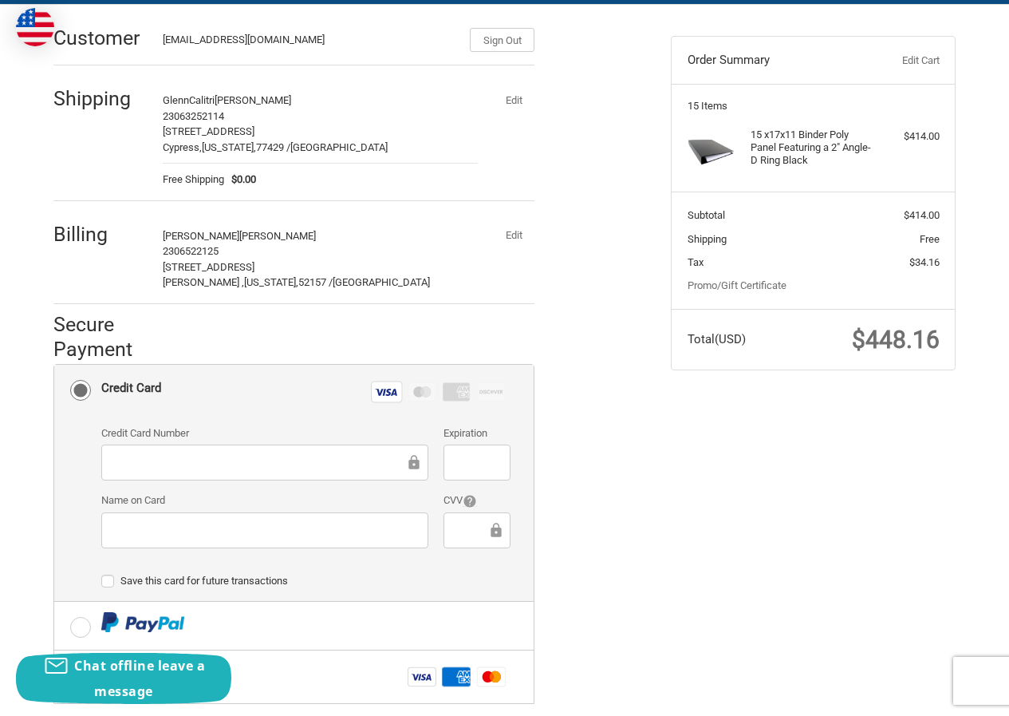
scroll to position [0, 0]
